Goal: Entertainment & Leisure: Browse casually

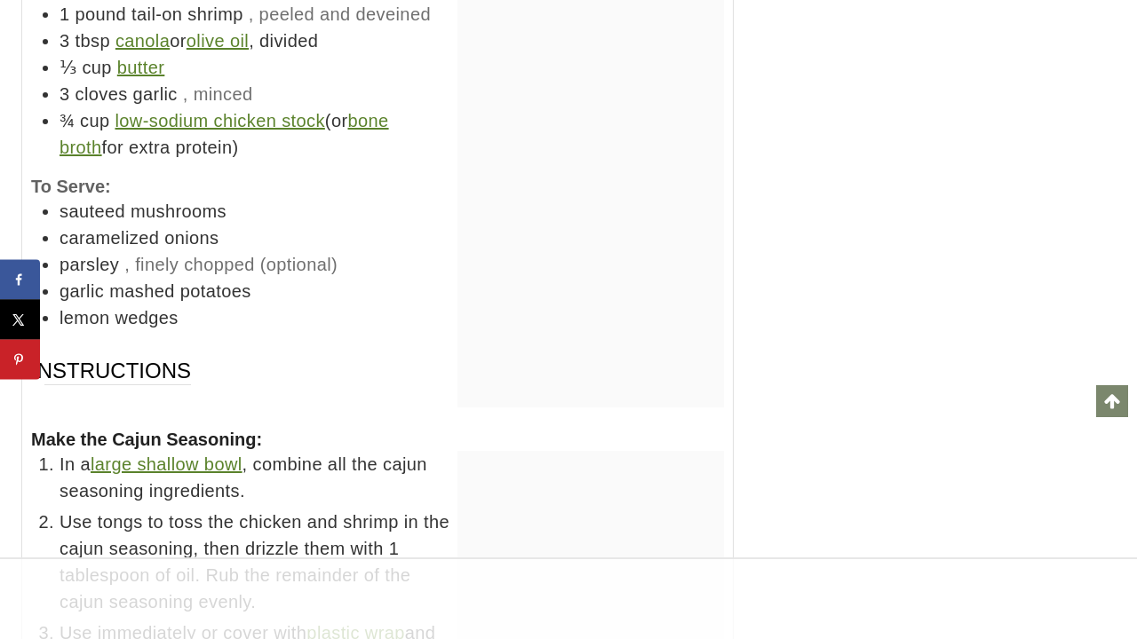
scroll to position [11335, 0]
